Goal: Check status: Check status

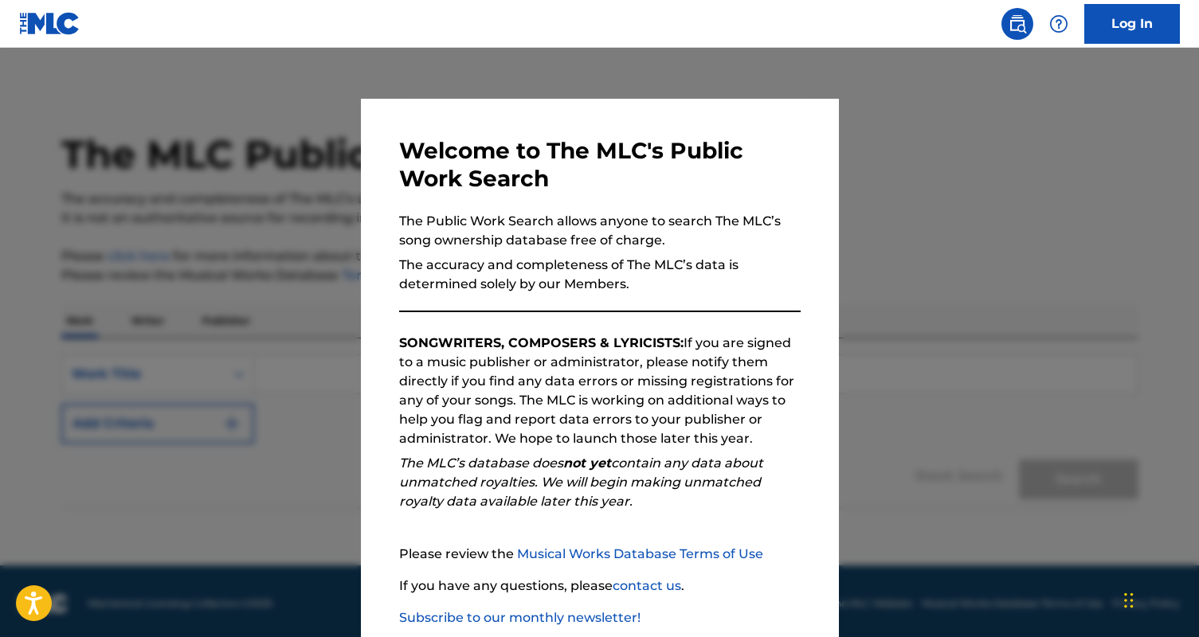
click at [1129, 44] on nav "Log In" at bounding box center [599, 24] width 1199 height 48
click at [1134, 27] on link "Log In" at bounding box center [1132, 24] width 96 height 40
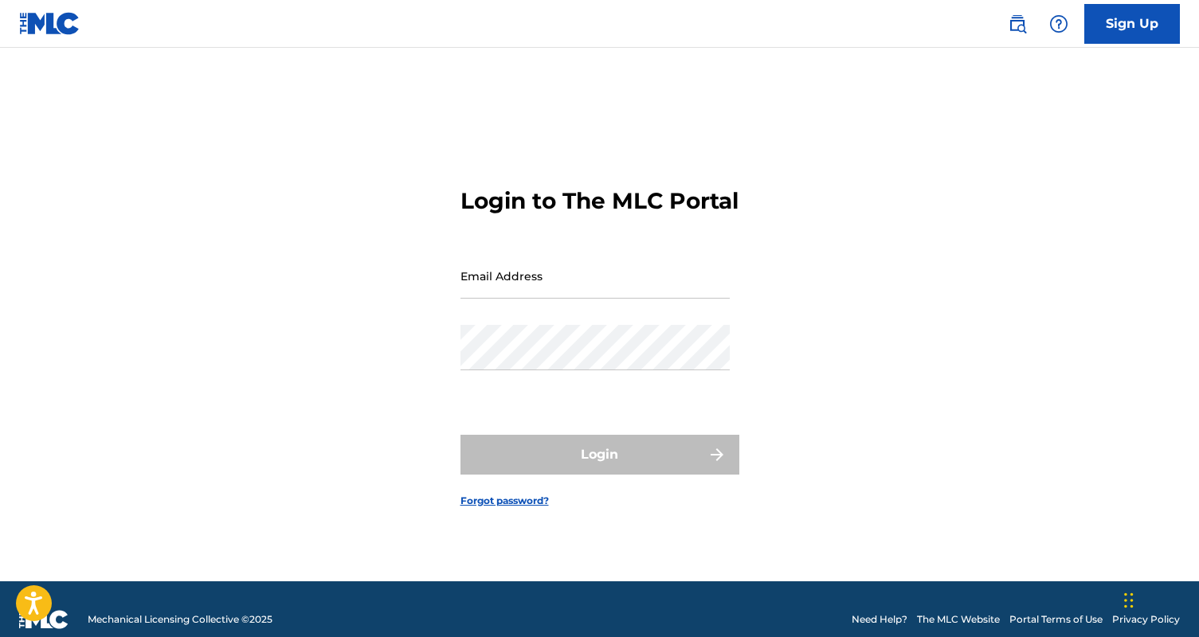
click at [530, 292] on input "Email Address" at bounding box center [594, 275] width 269 height 45
type input "[DOMAIN_NAME][EMAIL_ADDRESS][DOMAIN_NAME]"
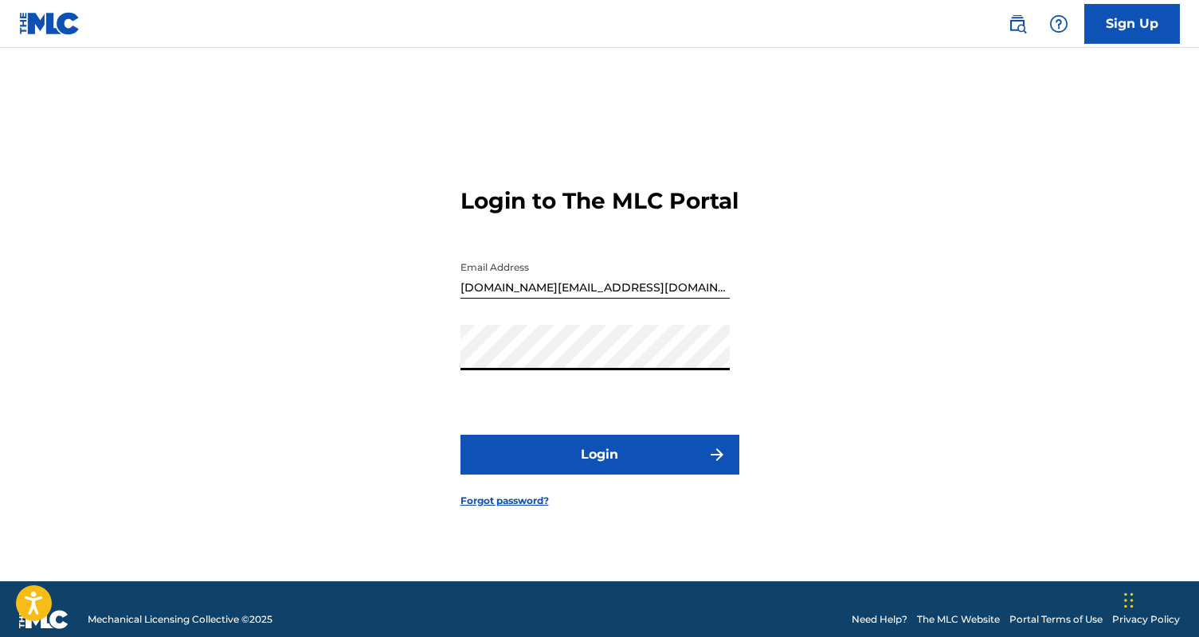
click at [460, 435] on button "Login" at bounding box center [599, 455] width 279 height 40
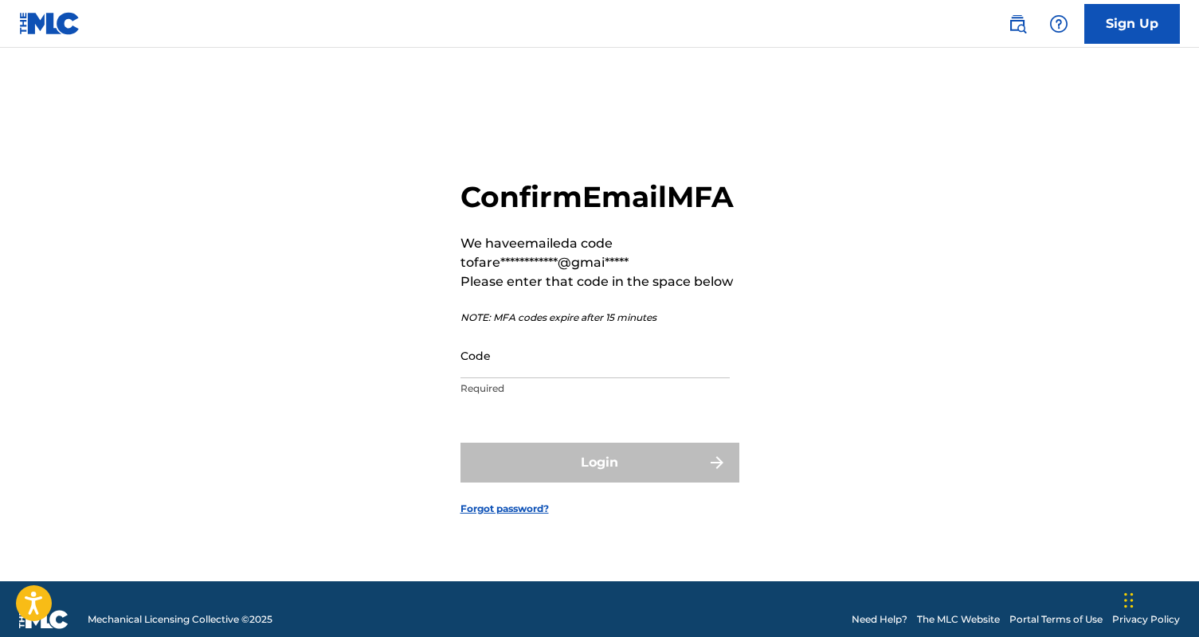
click at [515, 377] on input "Code" at bounding box center [594, 355] width 269 height 45
paste input "751748"
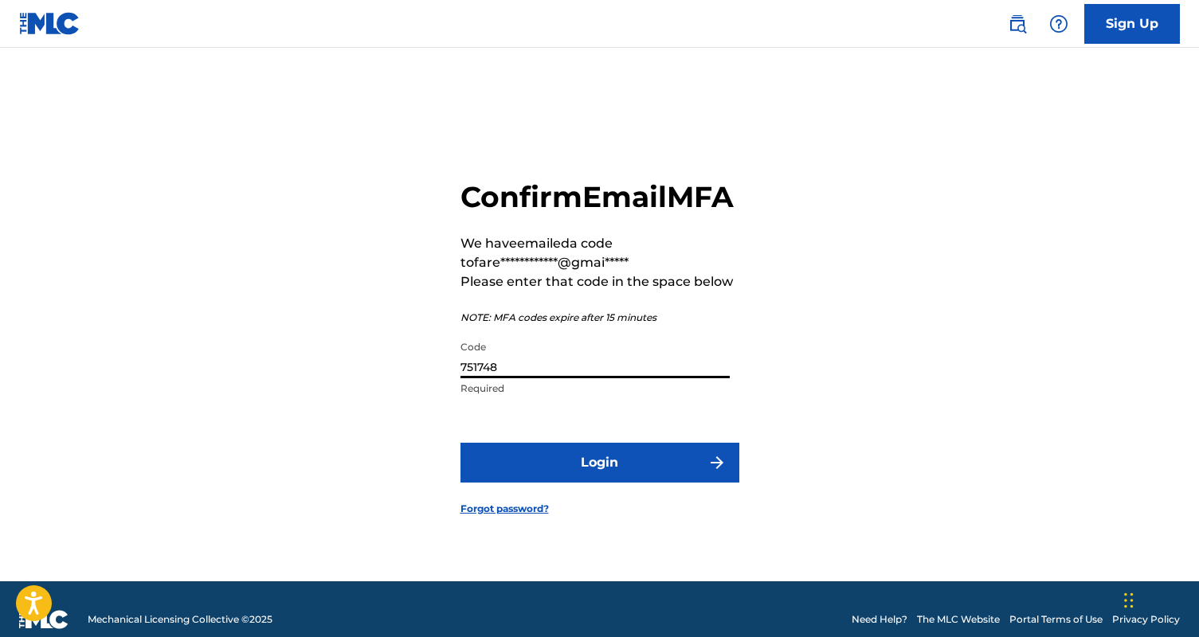
type input "751748"
click at [460, 443] on button "Login" at bounding box center [599, 463] width 279 height 40
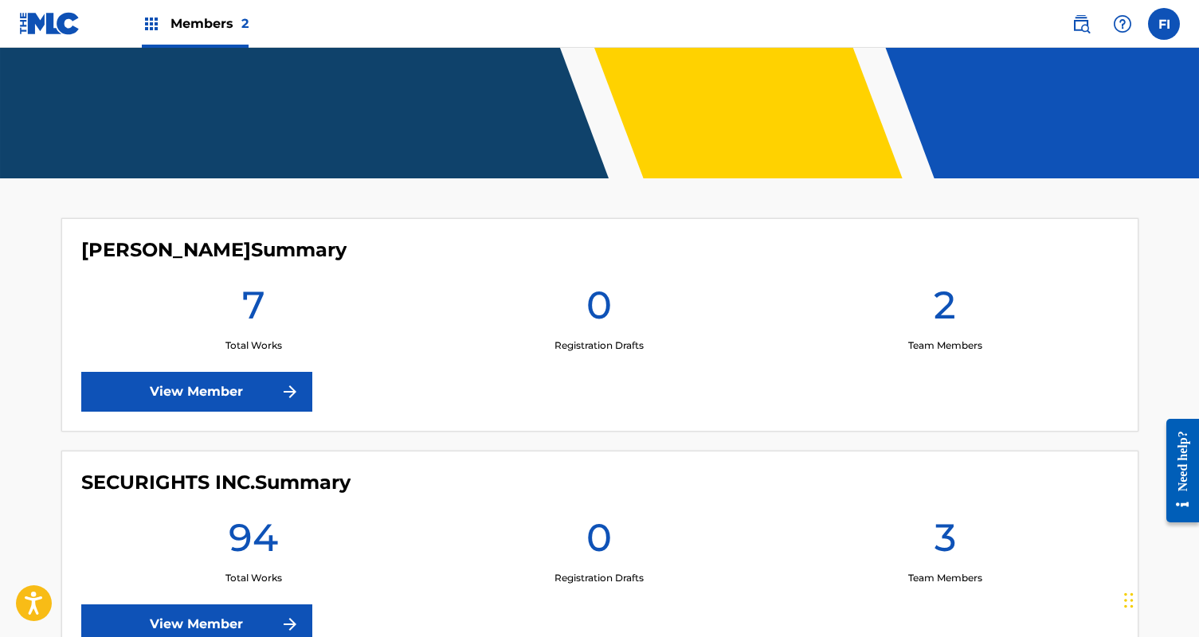
scroll to position [387, 0]
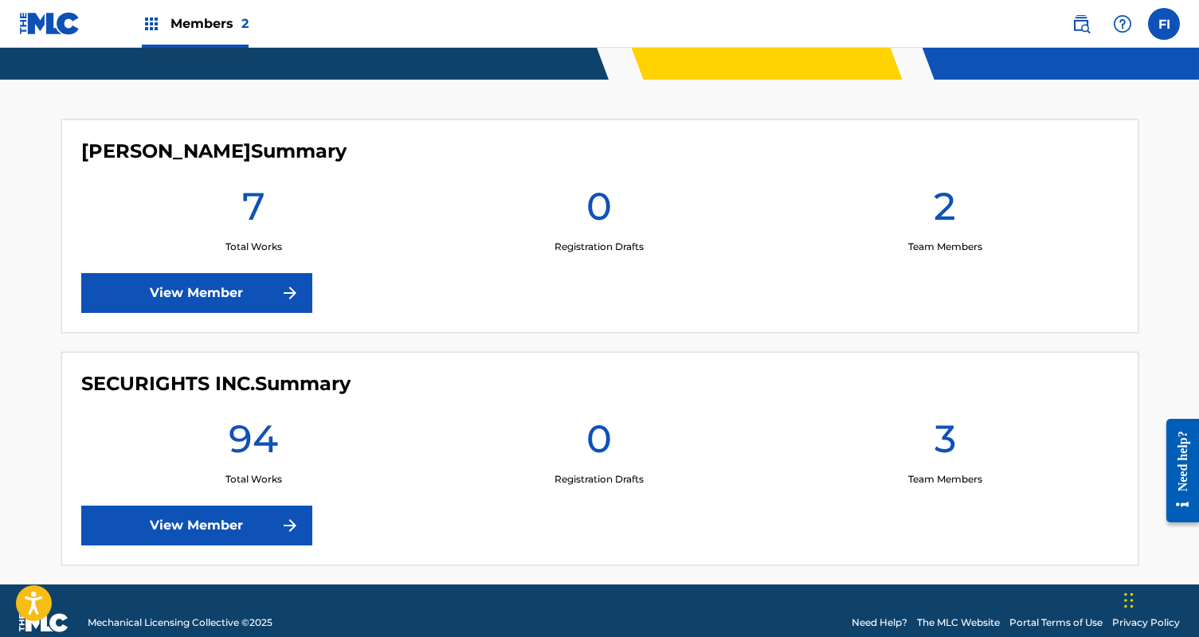
click at [229, 289] on link "View Member" at bounding box center [196, 293] width 231 height 40
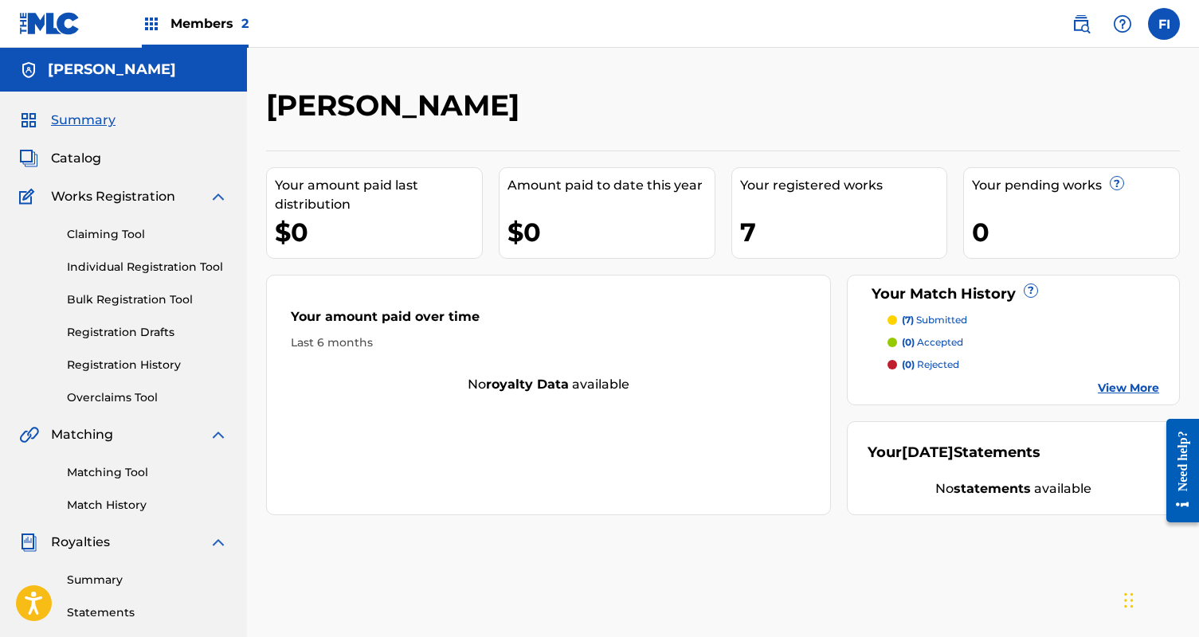
click at [1110, 389] on link "View More" at bounding box center [1128, 388] width 61 height 17
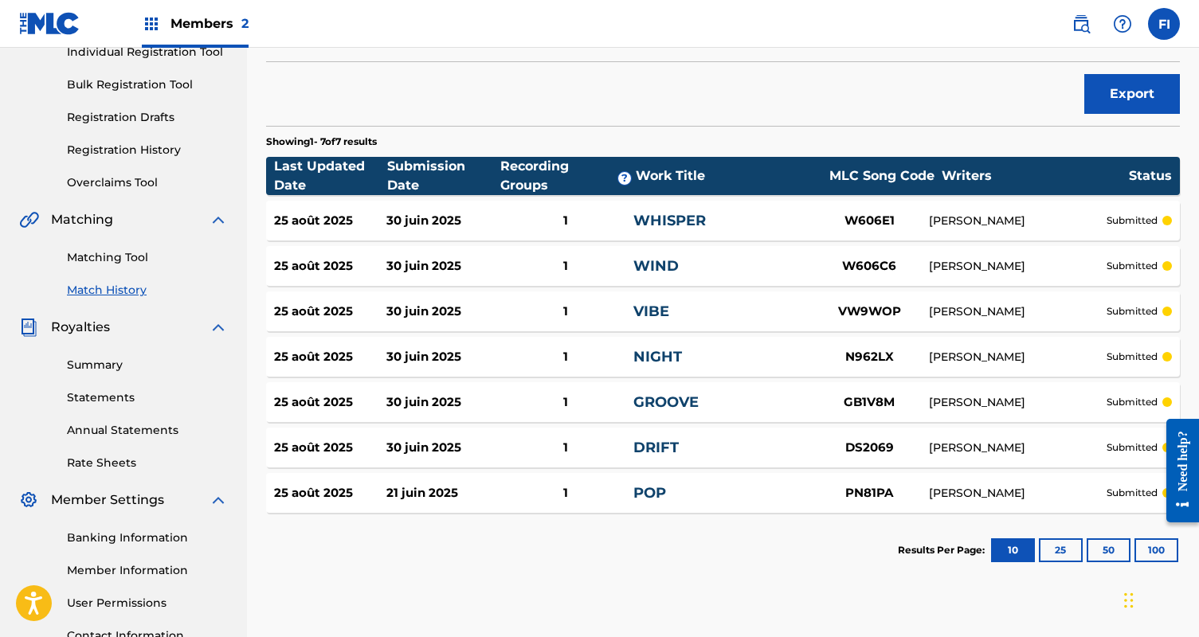
scroll to position [237, 0]
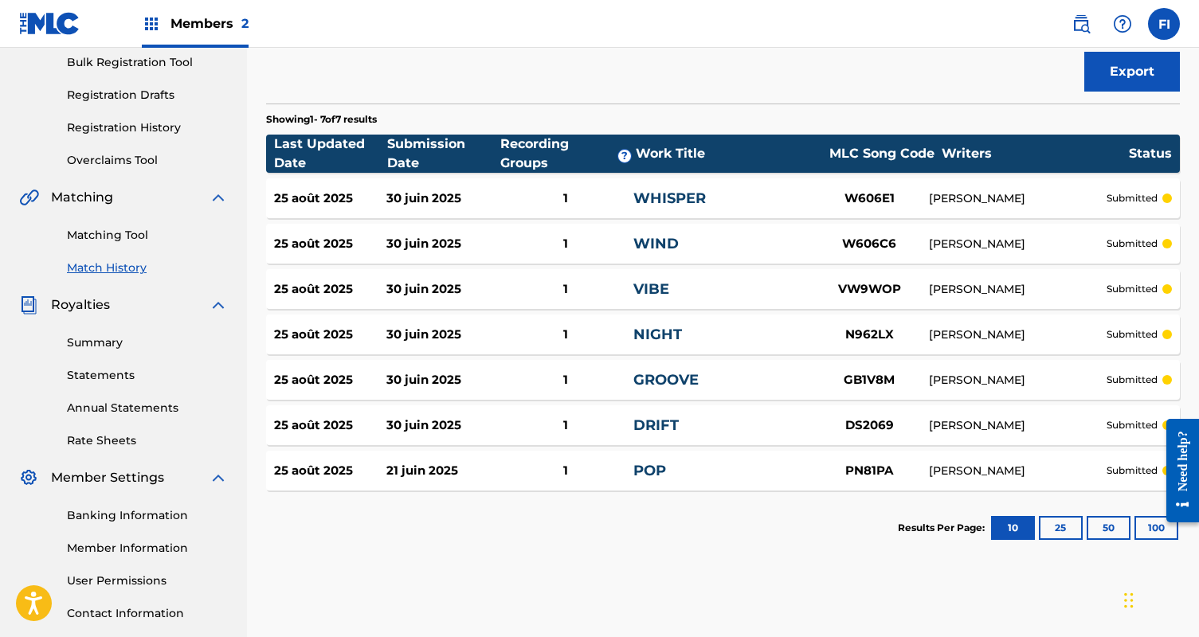
click at [133, 129] on link "Registration History" at bounding box center [147, 128] width 161 height 17
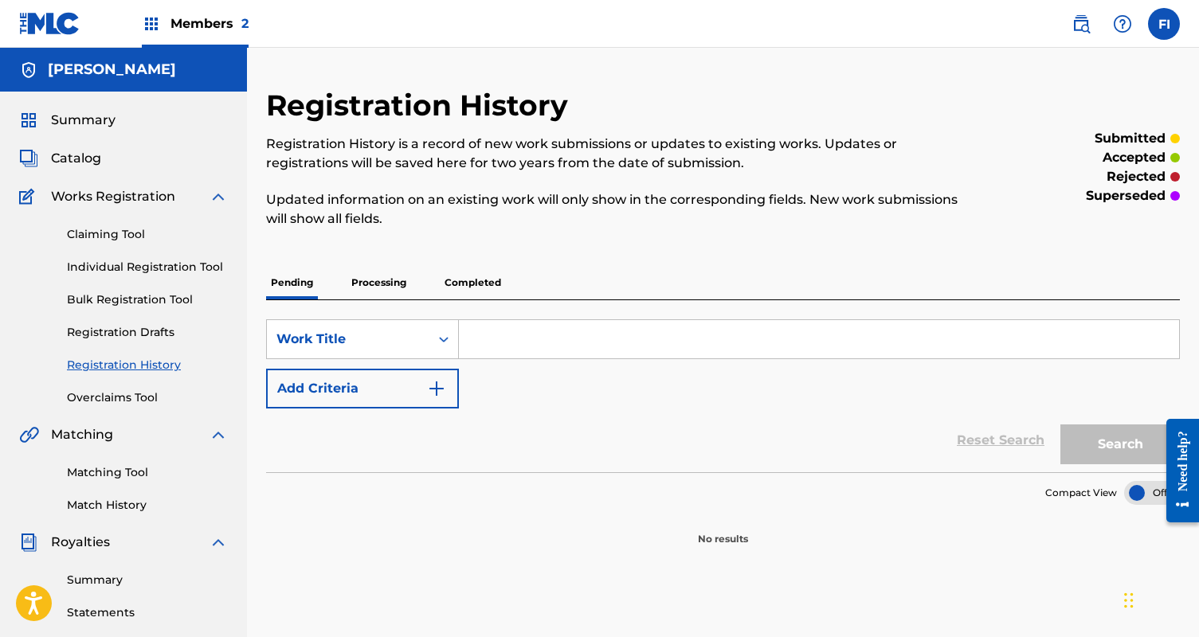
click at [377, 269] on p "Processing" at bounding box center [379, 282] width 65 height 33
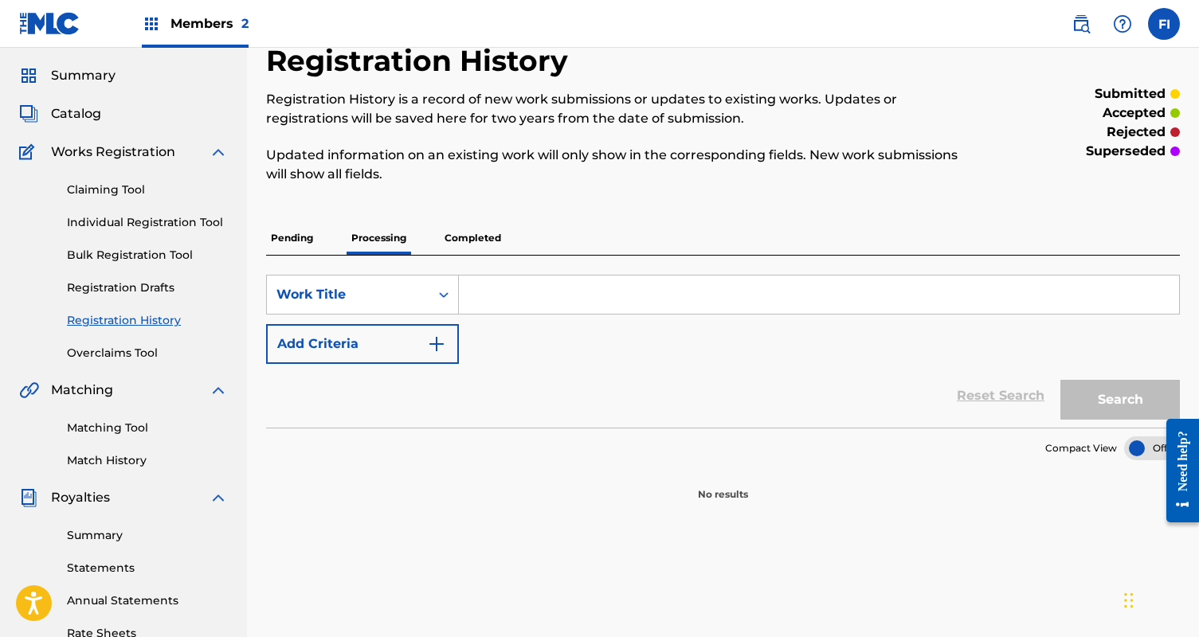
scroll to position [60, 0]
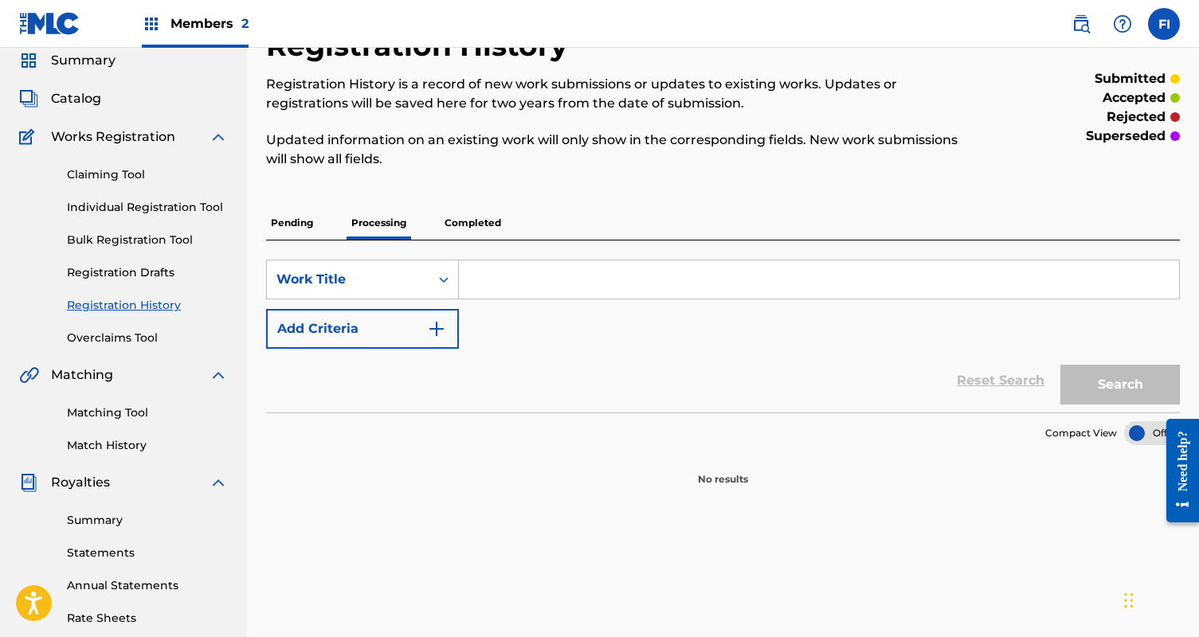
click at [108, 570] on div "Summary Statements Annual Statements Rate Sheets" at bounding box center [123, 559] width 209 height 135
click at [108, 559] on link "Statements" at bounding box center [147, 553] width 161 height 17
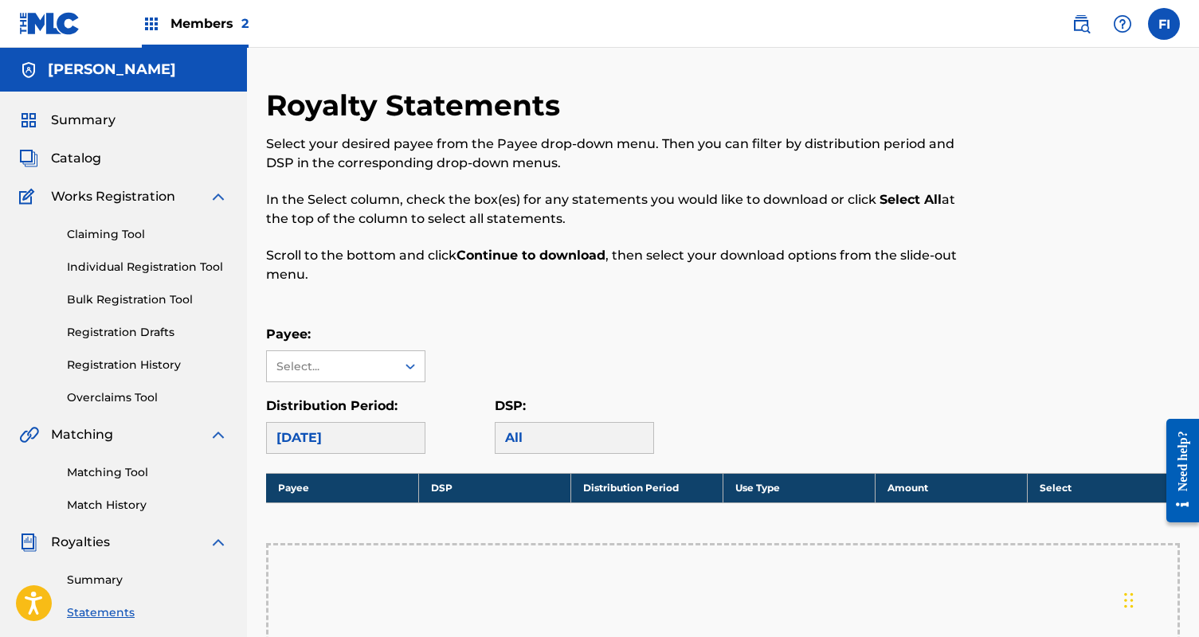
click at [99, 577] on link "Summary" at bounding box center [147, 580] width 161 height 17
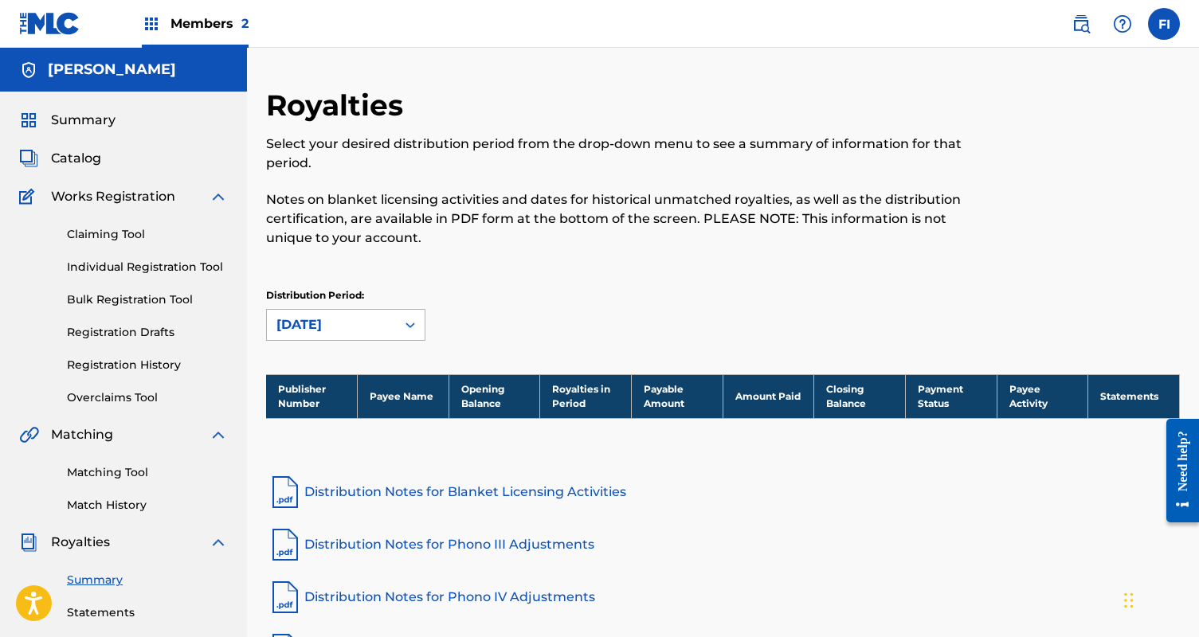
click at [333, 327] on div "[DATE]" at bounding box center [331, 324] width 110 height 19
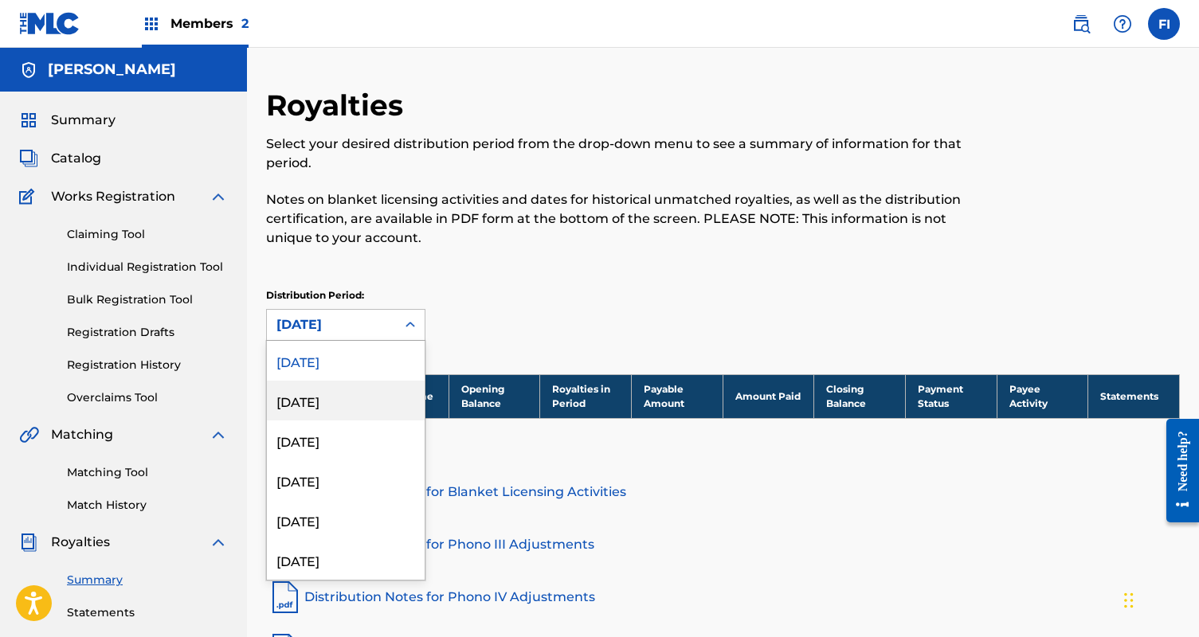
click at [327, 409] on div "[DATE]" at bounding box center [346, 401] width 158 height 40
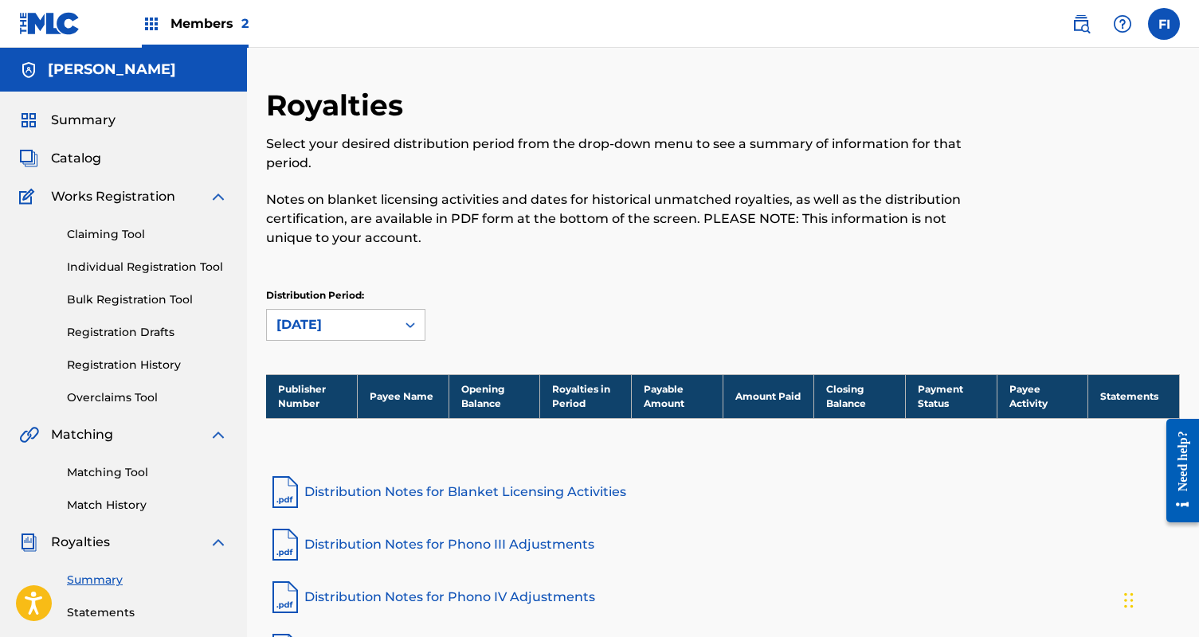
click at [335, 327] on div "[DATE]" at bounding box center [331, 324] width 110 height 19
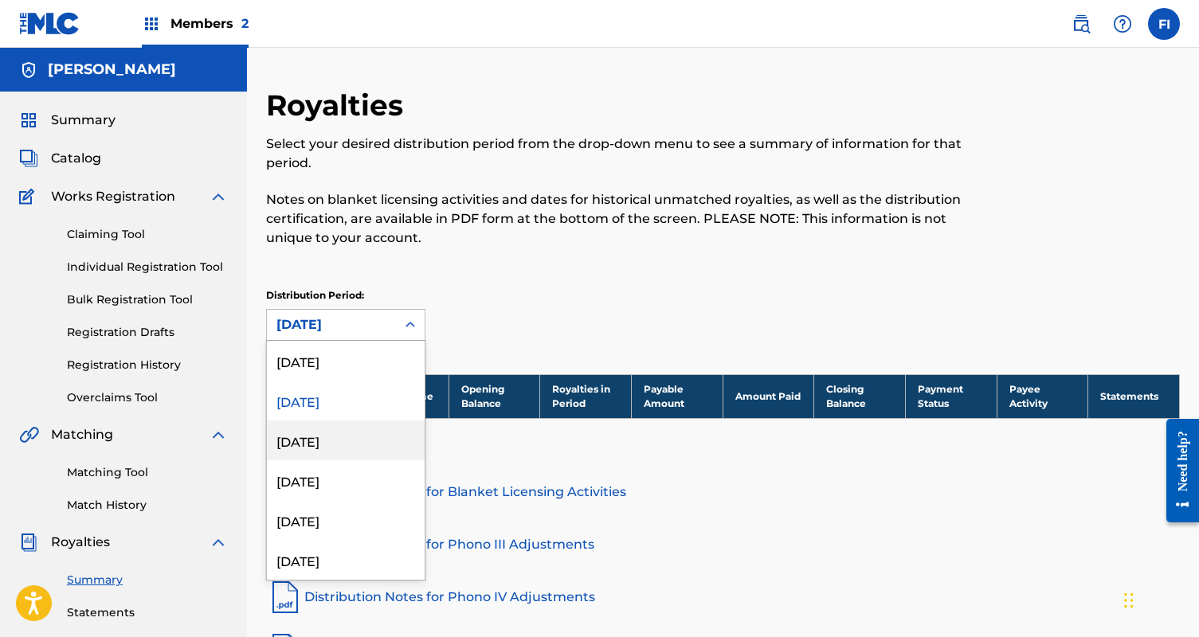
click at [321, 453] on div "[DATE]" at bounding box center [346, 441] width 158 height 40
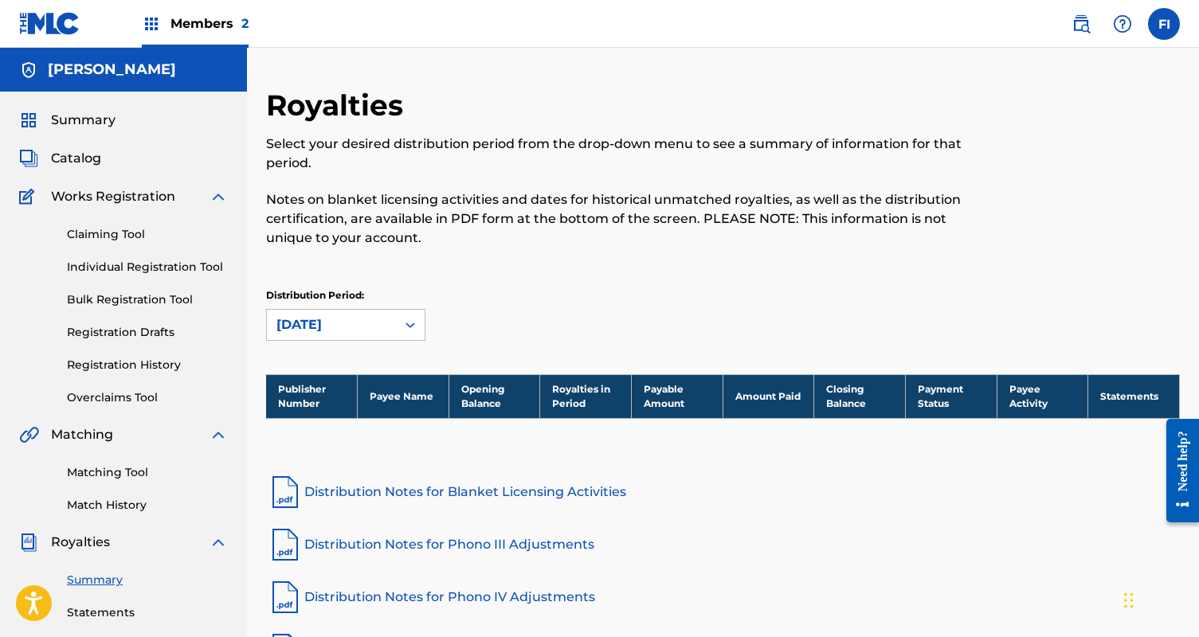
click at [350, 340] on div "option [DATE], selected. [DATE]" at bounding box center [345, 325] width 159 height 32
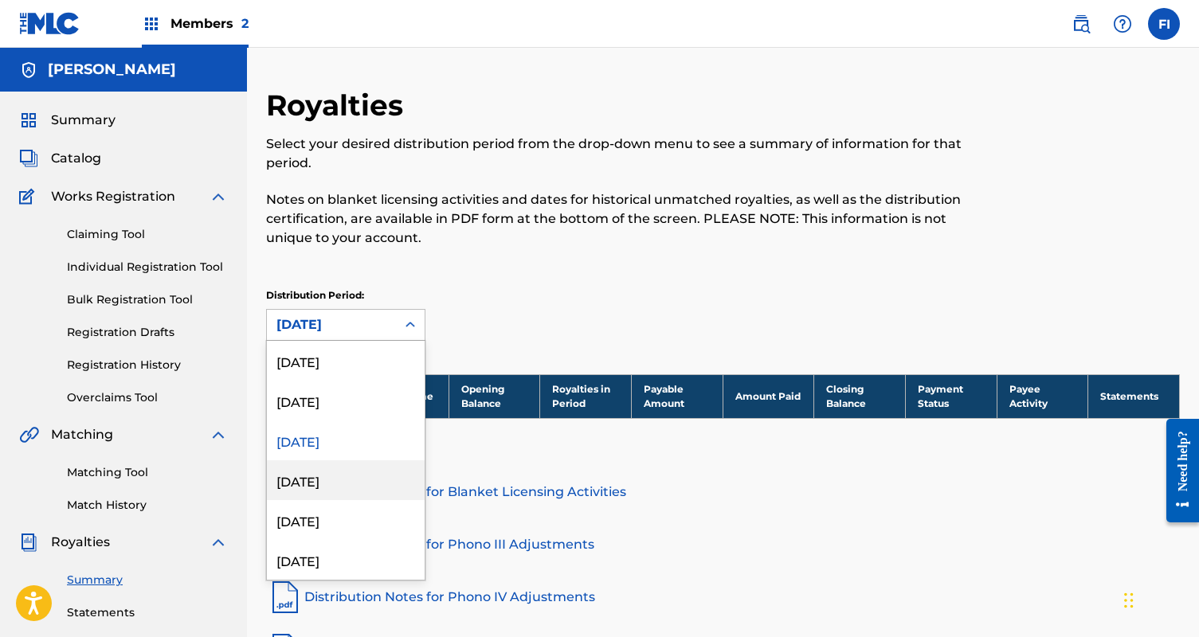
click at [346, 502] on div "[DATE]" at bounding box center [346, 520] width 158 height 40
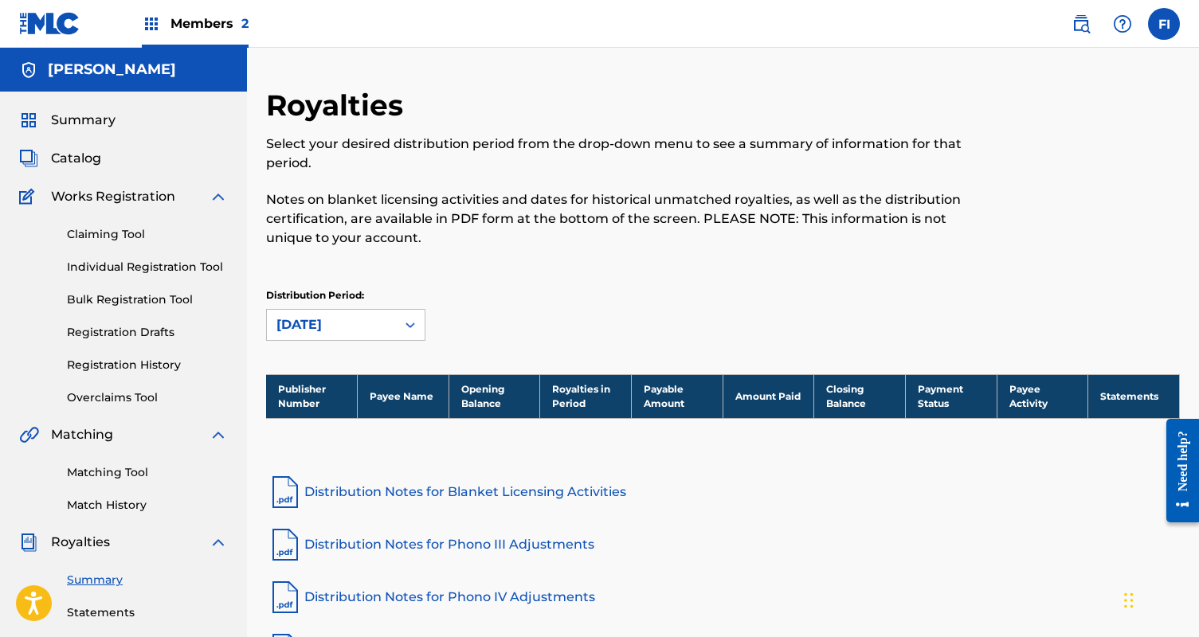
click at [364, 341] on div "Distribution Period: option [DATE], selected. [DATE]" at bounding box center [723, 321] width 914 height 67
click at [324, 332] on div "[DATE]" at bounding box center [331, 324] width 110 height 19
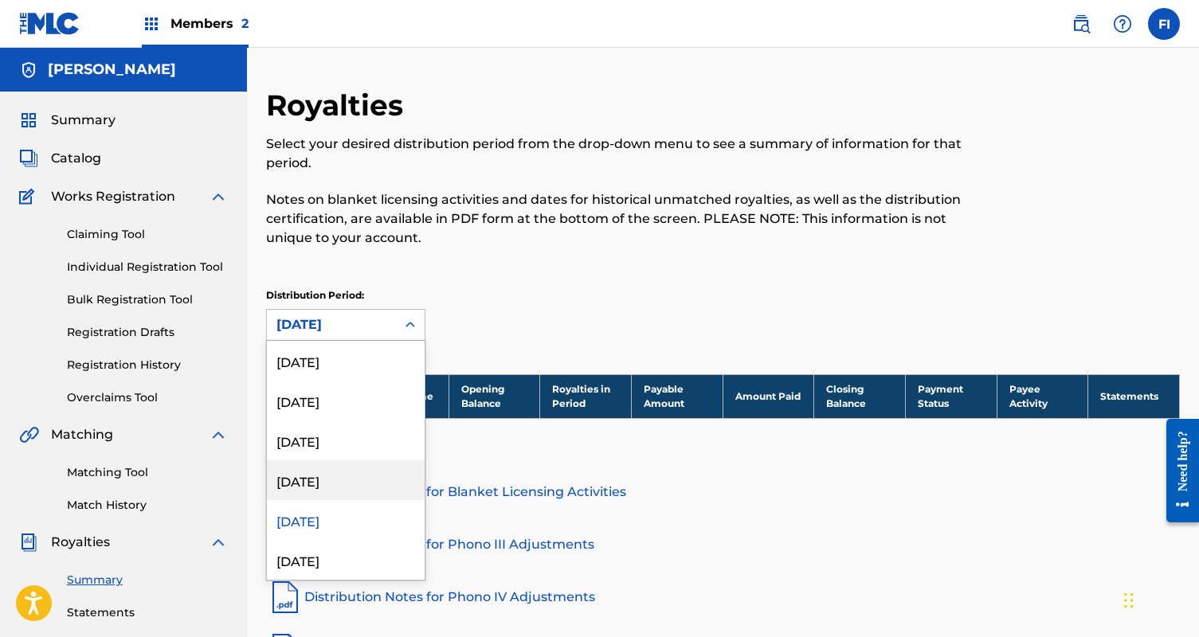
click at [323, 477] on div "[DATE]" at bounding box center [346, 480] width 158 height 40
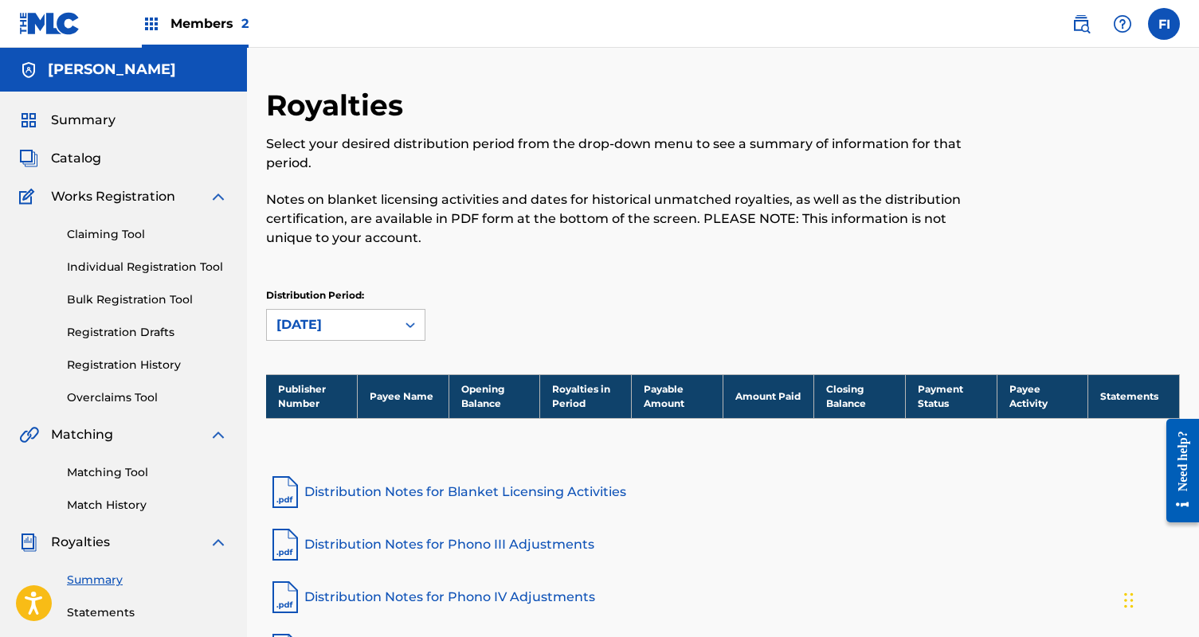
click at [344, 324] on div "[DATE]" at bounding box center [331, 324] width 110 height 19
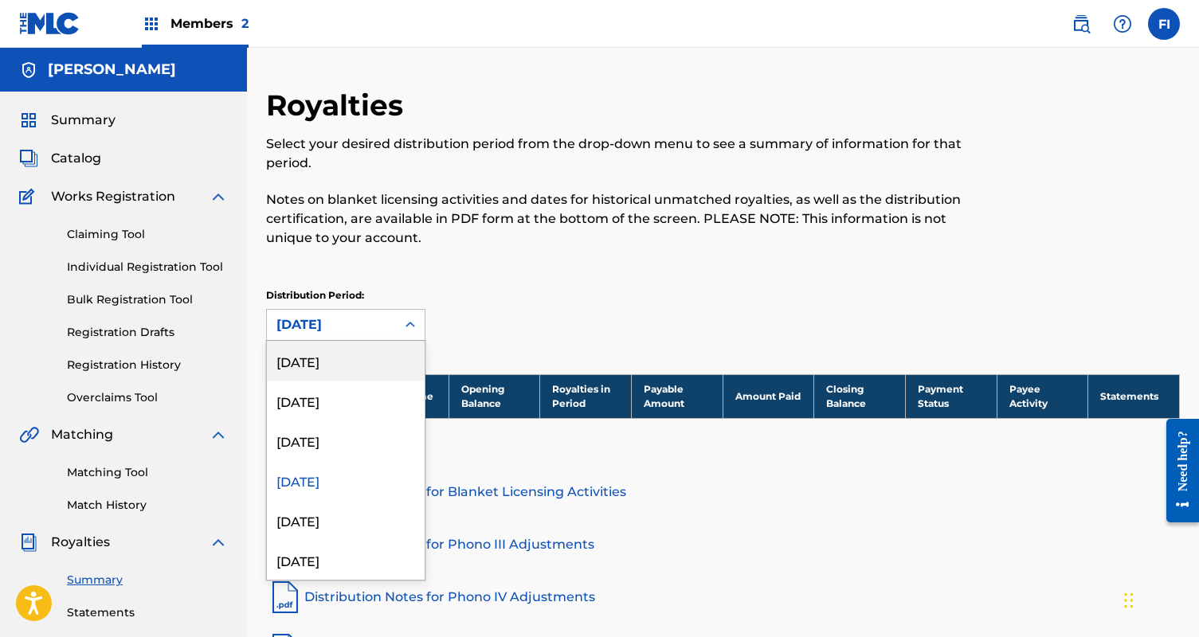
click at [338, 373] on div "[DATE]" at bounding box center [346, 361] width 158 height 40
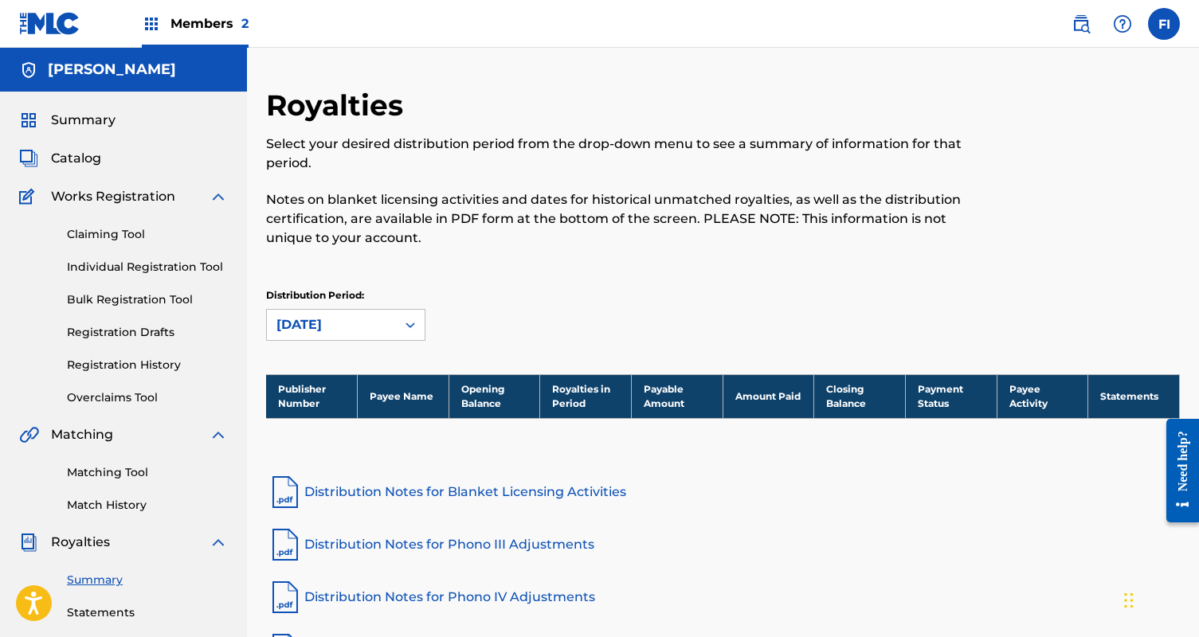
click at [128, 309] on div "Claiming Tool Individual Registration Tool Bulk Registration Tool Registration …" at bounding box center [123, 306] width 209 height 200
click at [128, 355] on div "Claiming Tool Individual Registration Tool Bulk Registration Tool Registration …" at bounding box center [123, 306] width 209 height 200
click at [127, 366] on link "Registration History" at bounding box center [147, 365] width 161 height 17
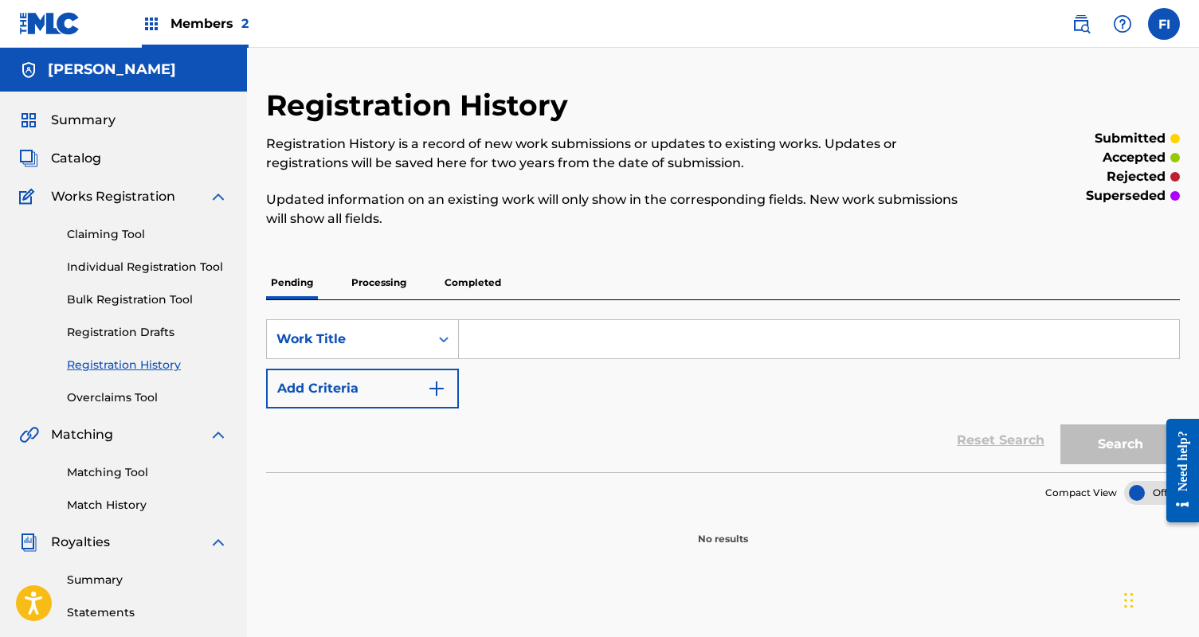
click at [378, 289] on p "Processing" at bounding box center [379, 282] width 65 height 33
click at [483, 289] on p "Completed" at bounding box center [473, 282] width 66 height 33
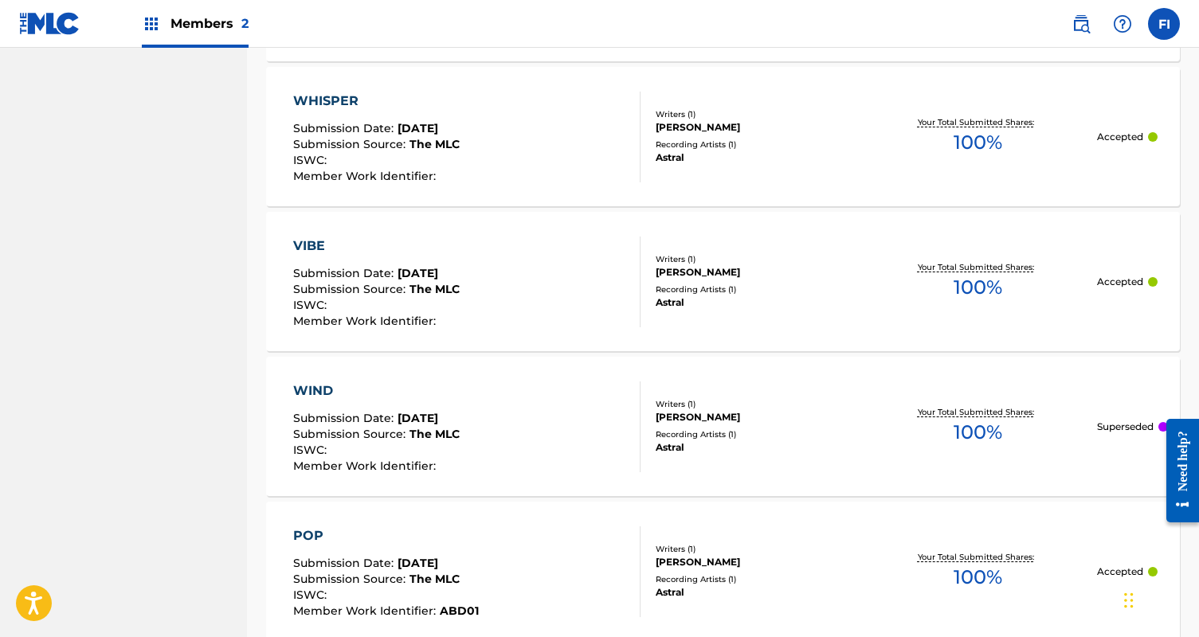
scroll to position [1272, 0]
